Goal: Task Accomplishment & Management: Manage account settings

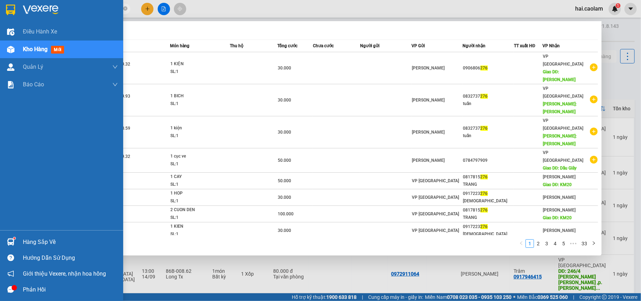
click at [5, 239] on div at bounding box center [11, 242] width 12 height 12
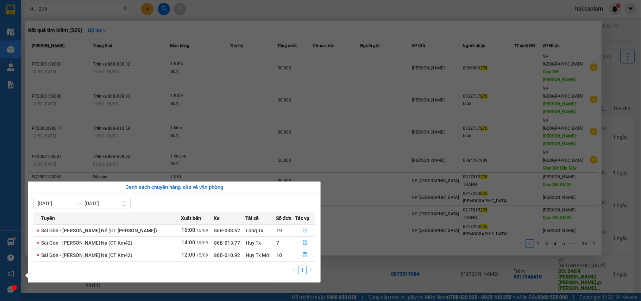
click at [303, 232] on icon "file-done" at bounding box center [305, 230] width 5 height 5
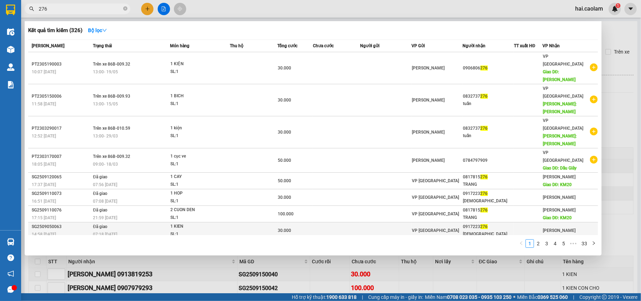
type input "[DATE]"
click at [185, 271] on div at bounding box center [320, 150] width 641 height 301
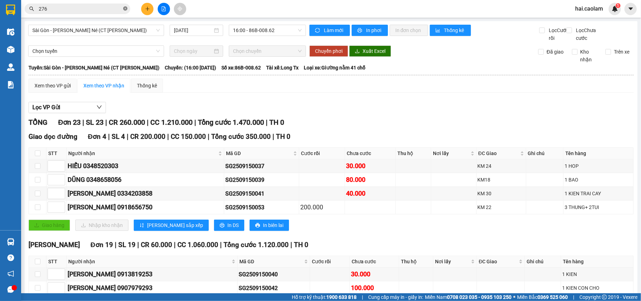
click at [123, 8] on icon "close-circle" at bounding box center [125, 8] width 4 height 4
click at [86, 8] on input "text" at bounding box center [80, 9] width 83 height 8
click at [81, 7] on input "text" at bounding box center [80, 9] width 83 height 8
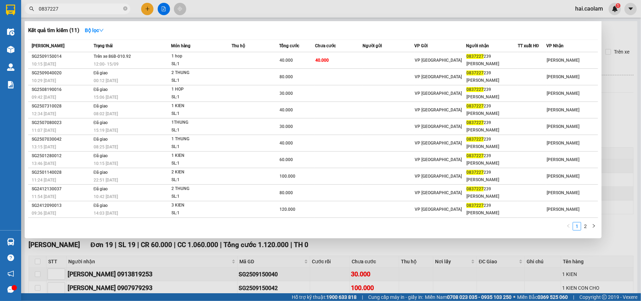
type input "0837227"
click at [92, 275] on div at bounding box center [320, 150] width 641 height 301
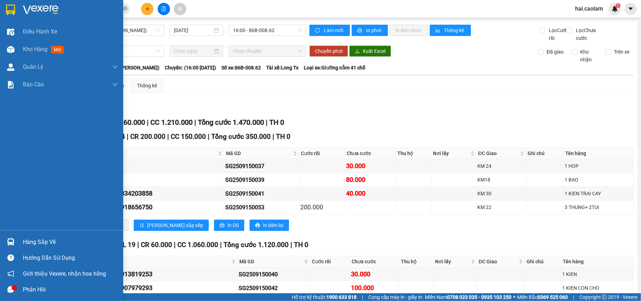
click at [16, 237] on div at bounding box center [11, 242] width 12 height 12
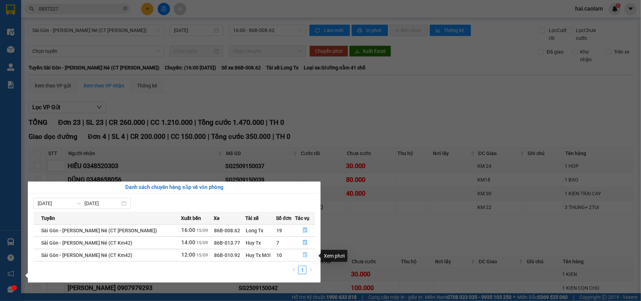
click at [306, 255] on icon "file-done" at bounding box center [305, 255] width 4 height 5
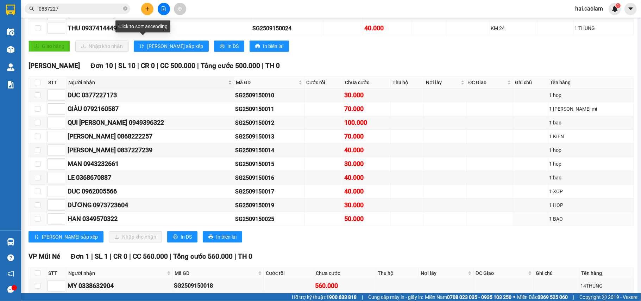
scroll to position [257, 0]
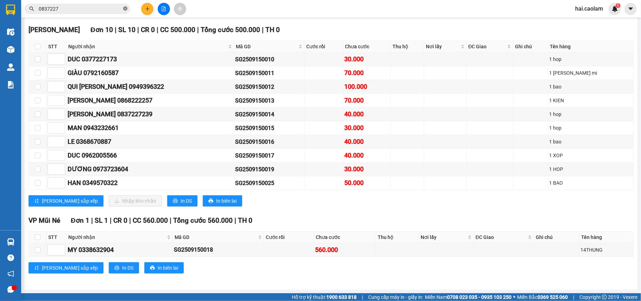
click at [126, 11] on icon "close-circle" at bounding box center [125, 8] width 4 height 4
click at [91, 11] on input "text" at bounding box center [80, 9] width 83 height 8
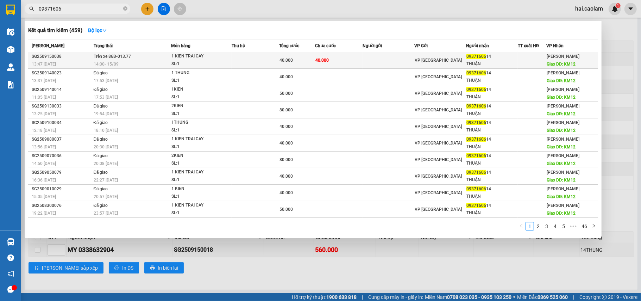
type input "09371606"
click at [243, 62] on td at bounding box center [256, 60] width 48 height 17
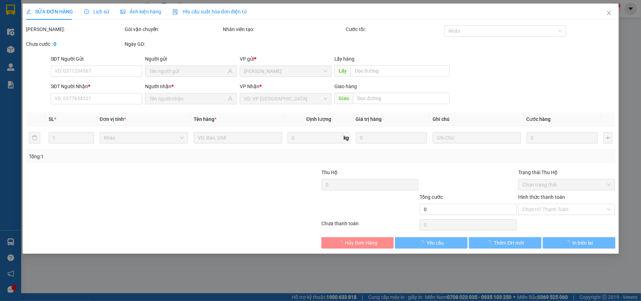
type input "0937160614"
type input "THUẬN"
type input "KM12"
type input "40.000"
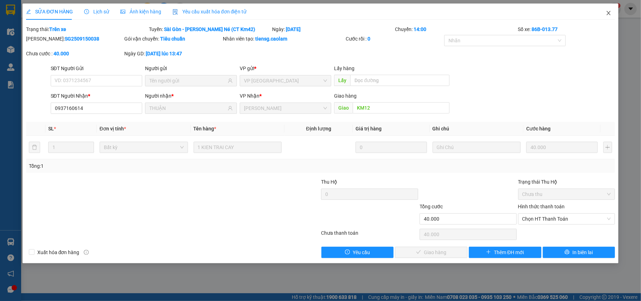
click at [609, 11] on icon "close" at bounding box center [609, 13] width 6 height 6
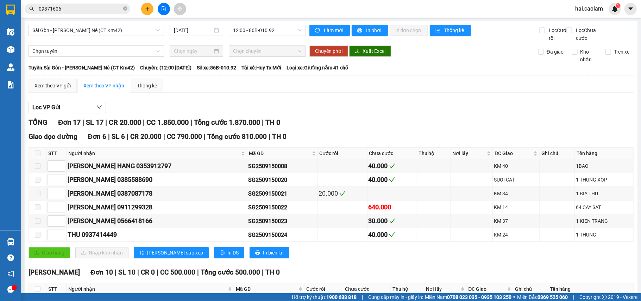
click at [105, 8] on input "09371606" at bounding box center [80, 9] width 83 height 8
